Goal: Find contact information: Find contact information

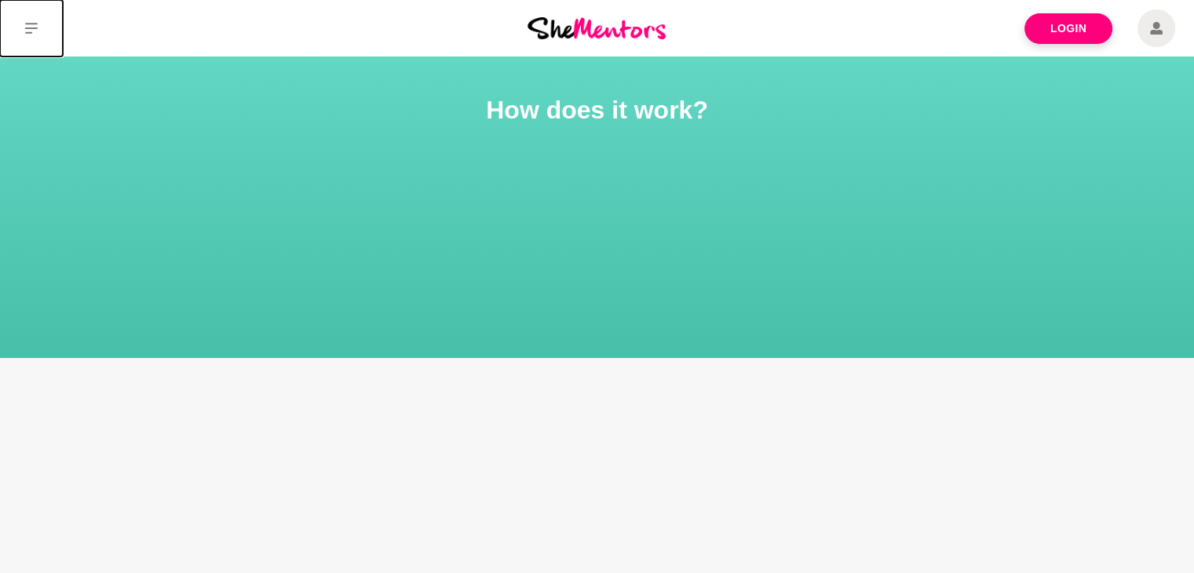
click at [21, 26] on button at bounding box center [31, 28] width 63 height 57
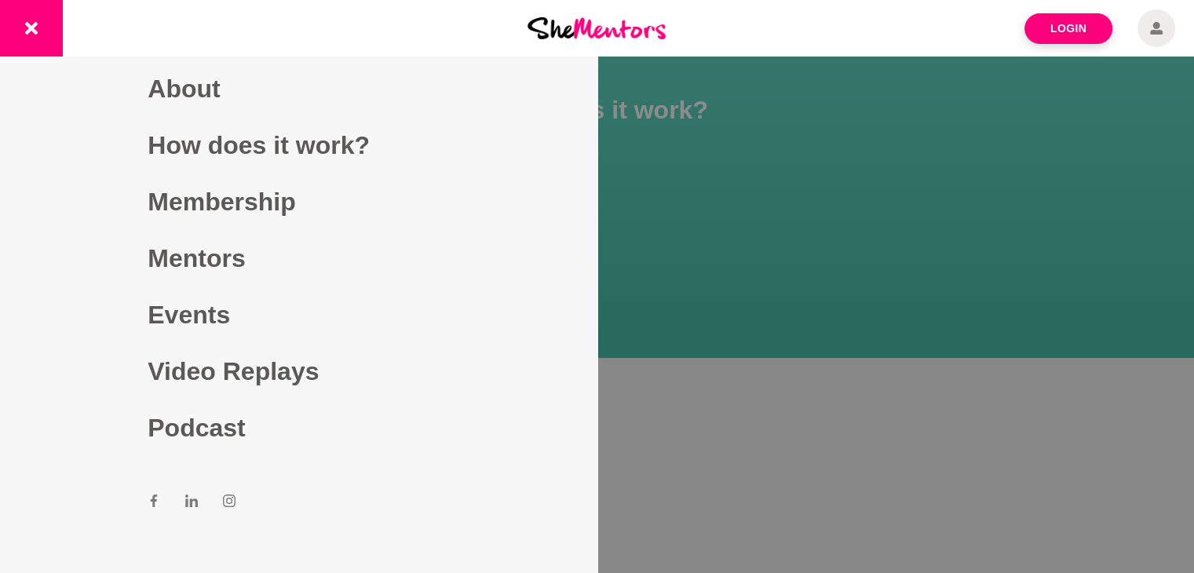
click at [151, 504] on icon at bounding box center [154, 500] width 6 height 13
click at [33, 41] on button at bounding box center [31, 28] width 63 height 57
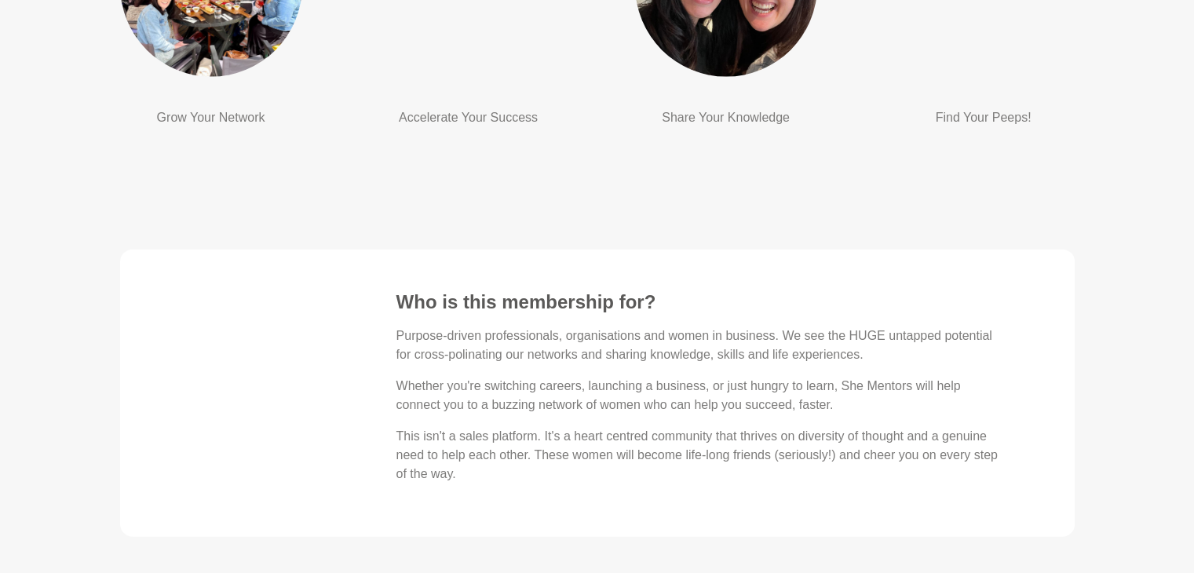
scroll to position [4636, 0]
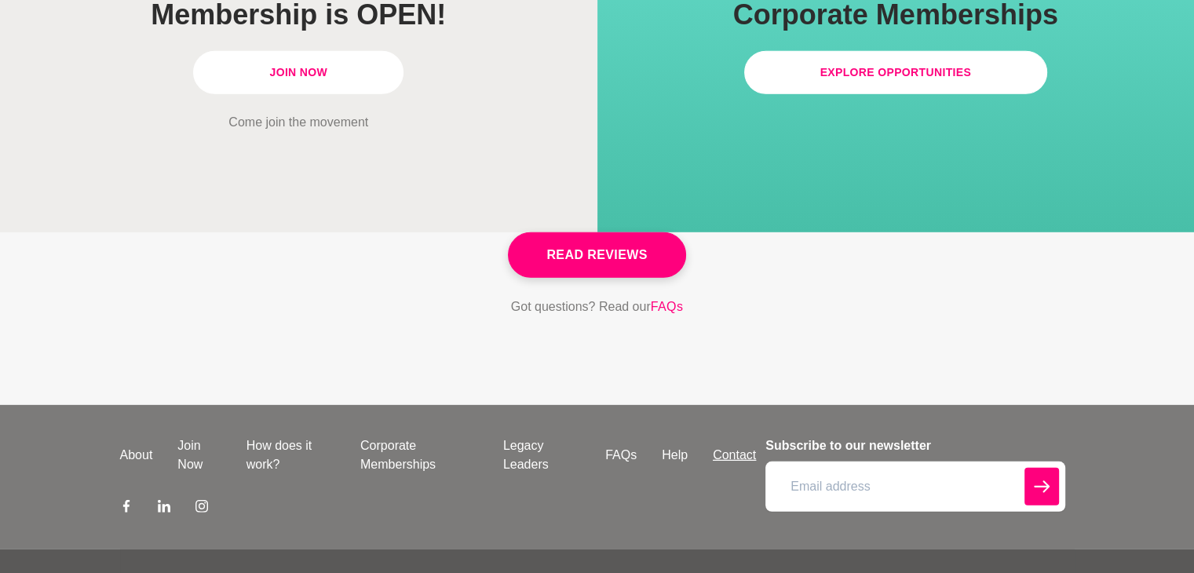
click at [725, 446] on link "Contact" at bounding box center [734, 455] width 68 height 19
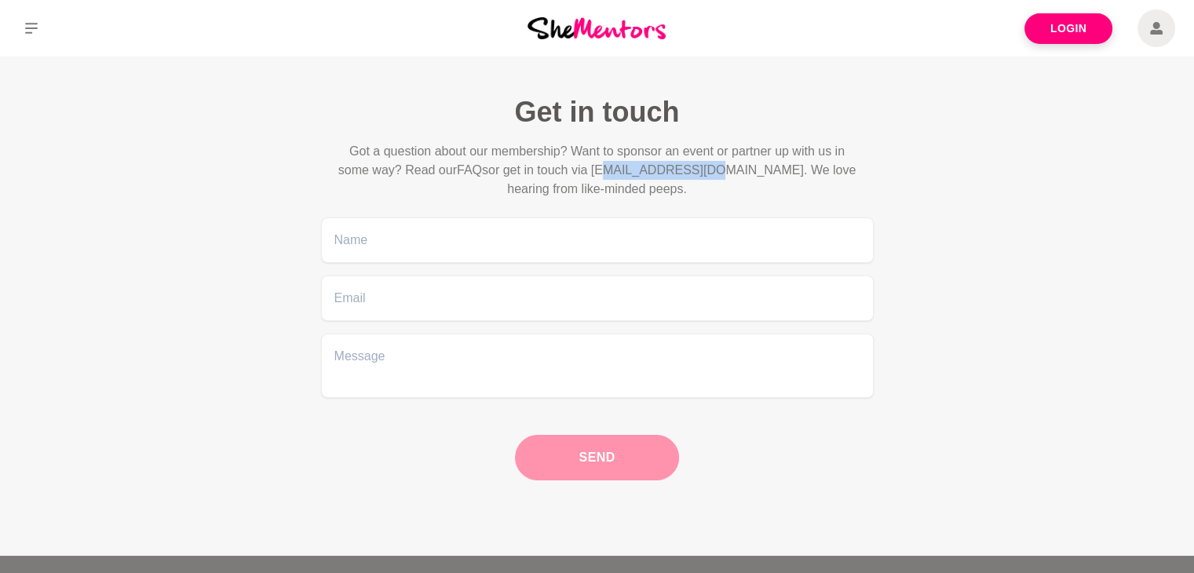
drag, startPoint x: 607, startPoint y: 167, endPoint x: 715, endPoint y: 171, distance: 108.4
click at [715, 171] on p "Got a question about our membership? Want to sponsor an event or partner up wit…" at bounding box center [597, 170] width 527 height 57
click at [720, 169] on p "Got a question about our membership? Want to sponsor an event or partner up wit…" at bounding box center [597, 170] width 527 height 57
